Goal: Contribute content: Add original content to the website for others to see

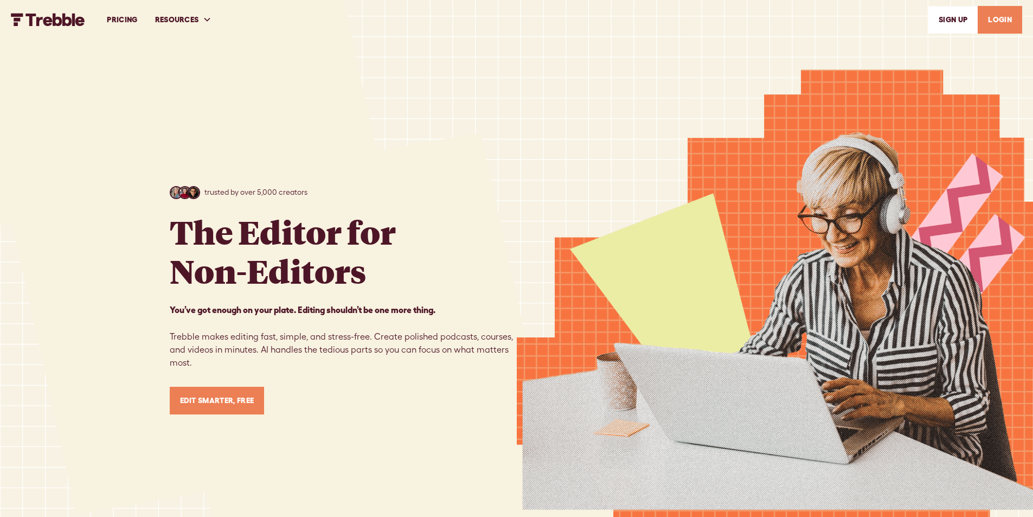
click at [237, 401] on link "Edit Smarter, Free" at bounding box center [217, 401] width 95 height 28
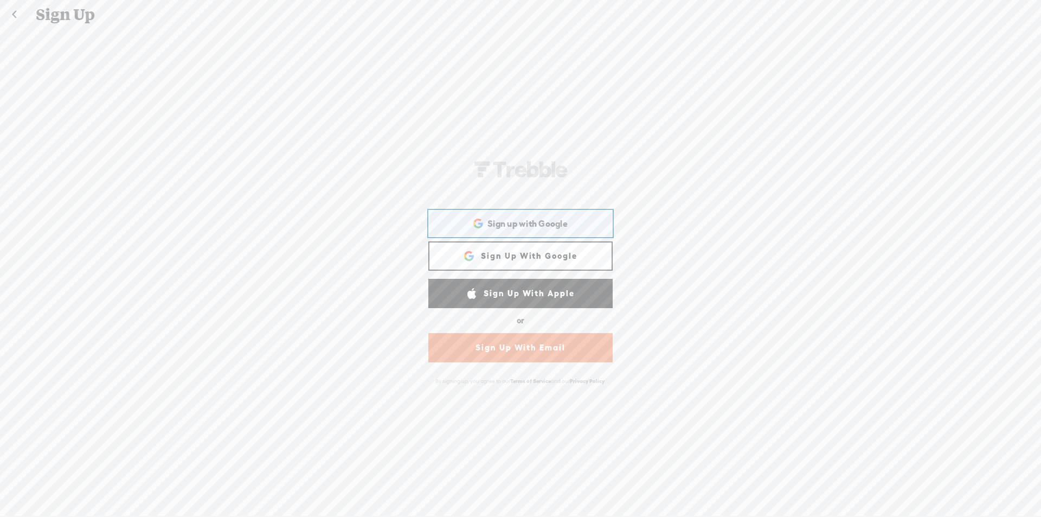
click at [525, 233] on div "Sign up with Google Sign up with Google. Opens in new tab" at bounding box center [520, 223] width 169 height 25
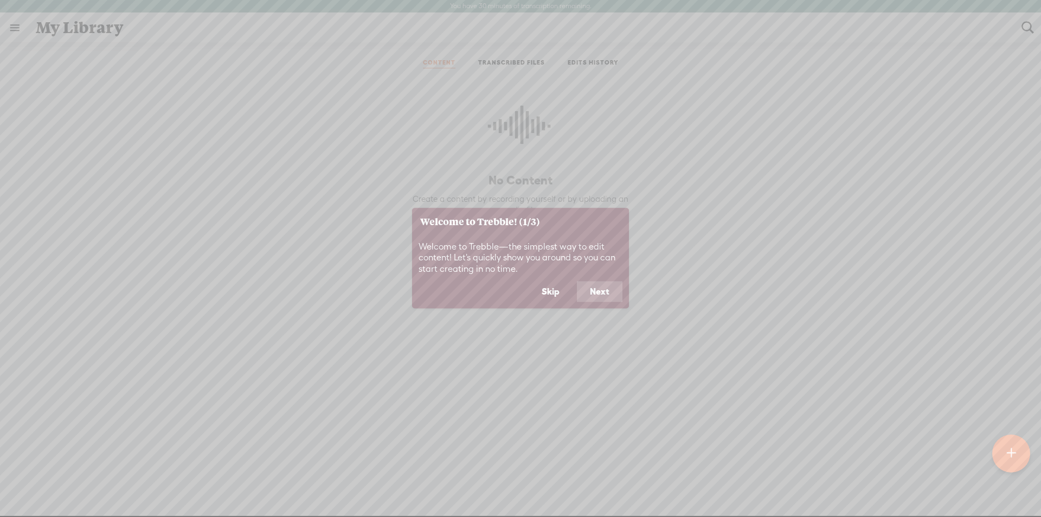
click at [560, 291] on button "Skip" at bounding box center [551, 291] width 44 height 21
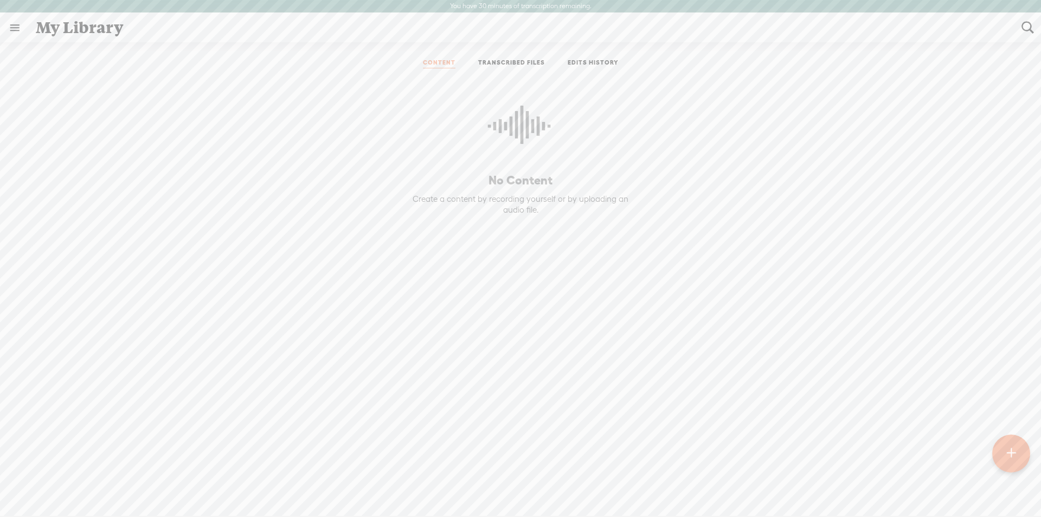
click at [520, 187] on p "No Content" at bounding box center [520, 180] width 248 height 16
click at [512, 144] on icon at bounding box center [520, 130] width 65 height 99
click at [536, 191] on div "No Content Create a content by recording yourself or by uploading an audio file." at bounding box center [520, 275] width 248 height 375
click at [993, 447] on div at bounding box center [1011, 453] width 38 height 38
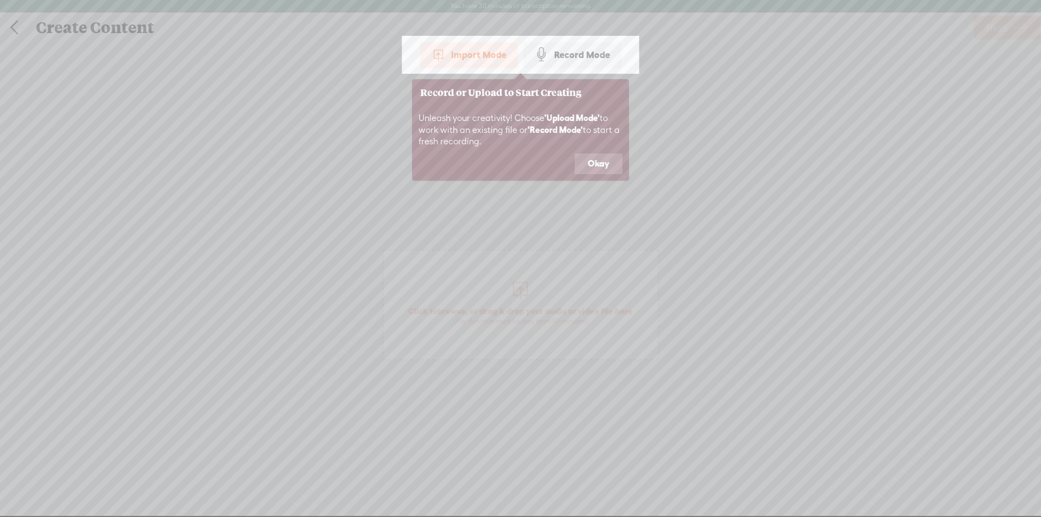
click at [566, 50] on div "Record Mode" at bounding box center [572, 54] width 98 height 27
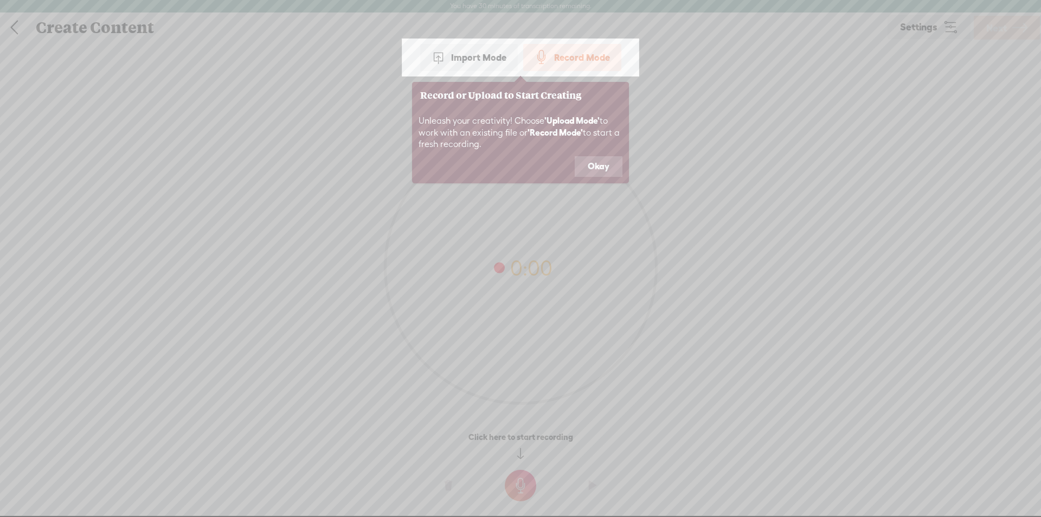
click at [603, 162] on button "Okay" at bounding box center [599, 166] width 48 height 21
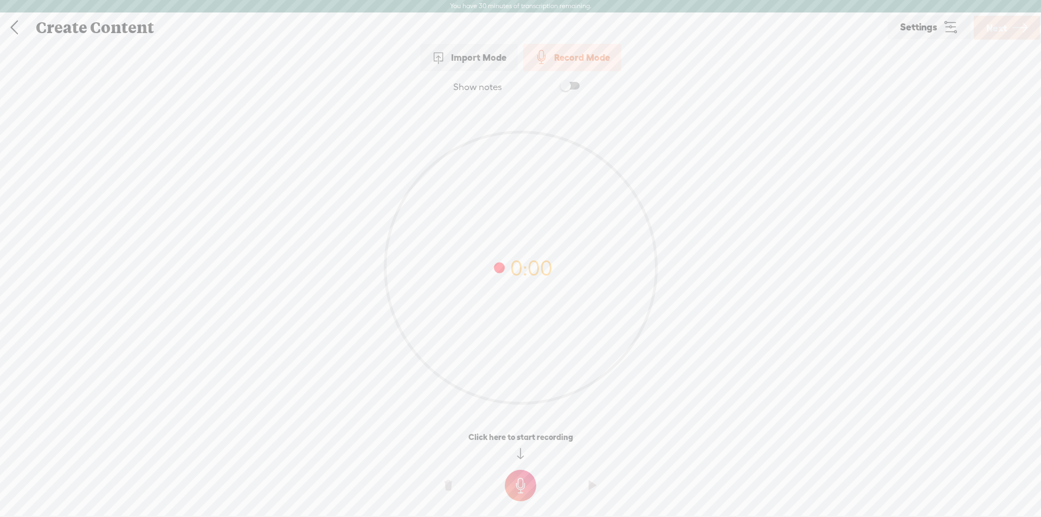
click at [513, 489] on t at bounding box center [520, 485] width 31 height 31
click at [515, 482] on t at bounding box center [520, 492] width 31 height 31
click at [518, 490] on t at bounding box center [520, 492] width 31 height 31
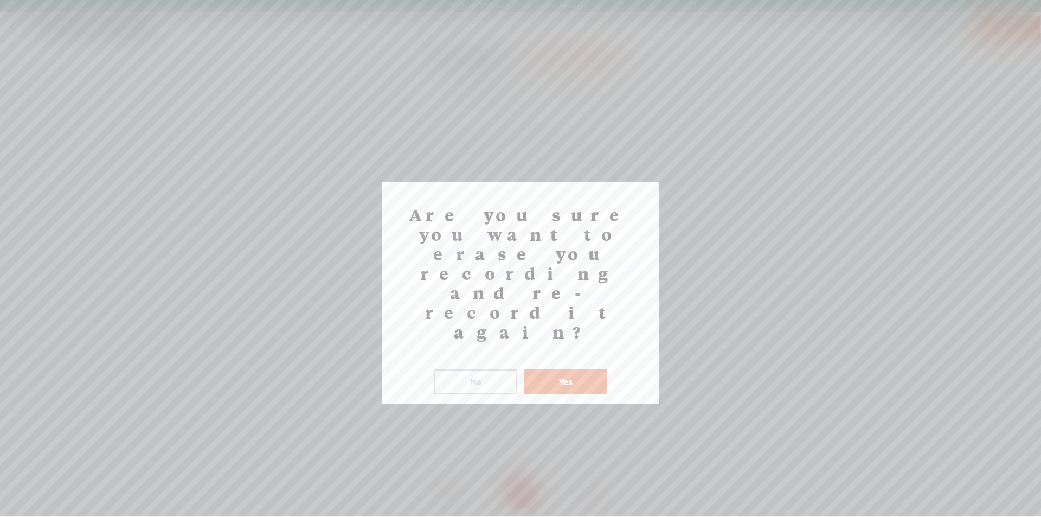
click at [560, 369] on button "Yes" at bounding box center [565, 381] width 82 height 25
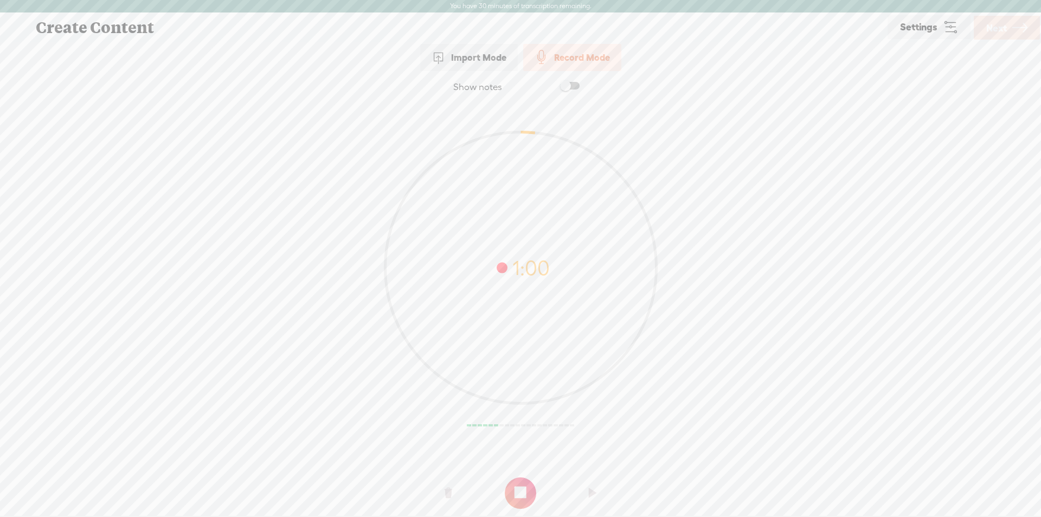
click at [515, 494] on t at bounding box center [520, 492] width 31 height 31
click at [592, 496] on t at bounding box center [593, 493] width 8 height 33
click at [595, 489] on t at bounding box center [593, 493] width 8 height 33
